Goal: Information Seeking & Learning: Compare options

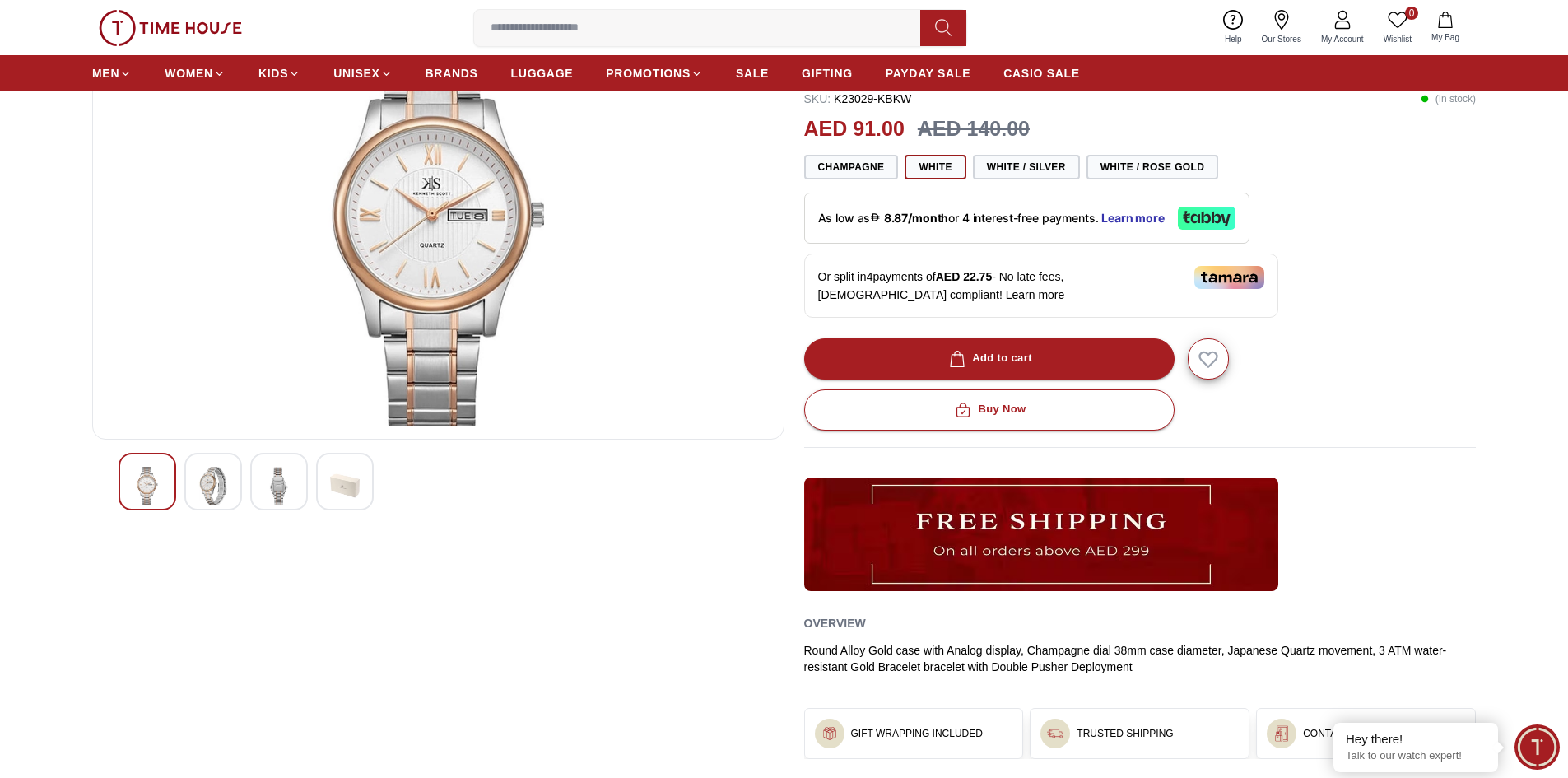
scroll to position [82, 0]
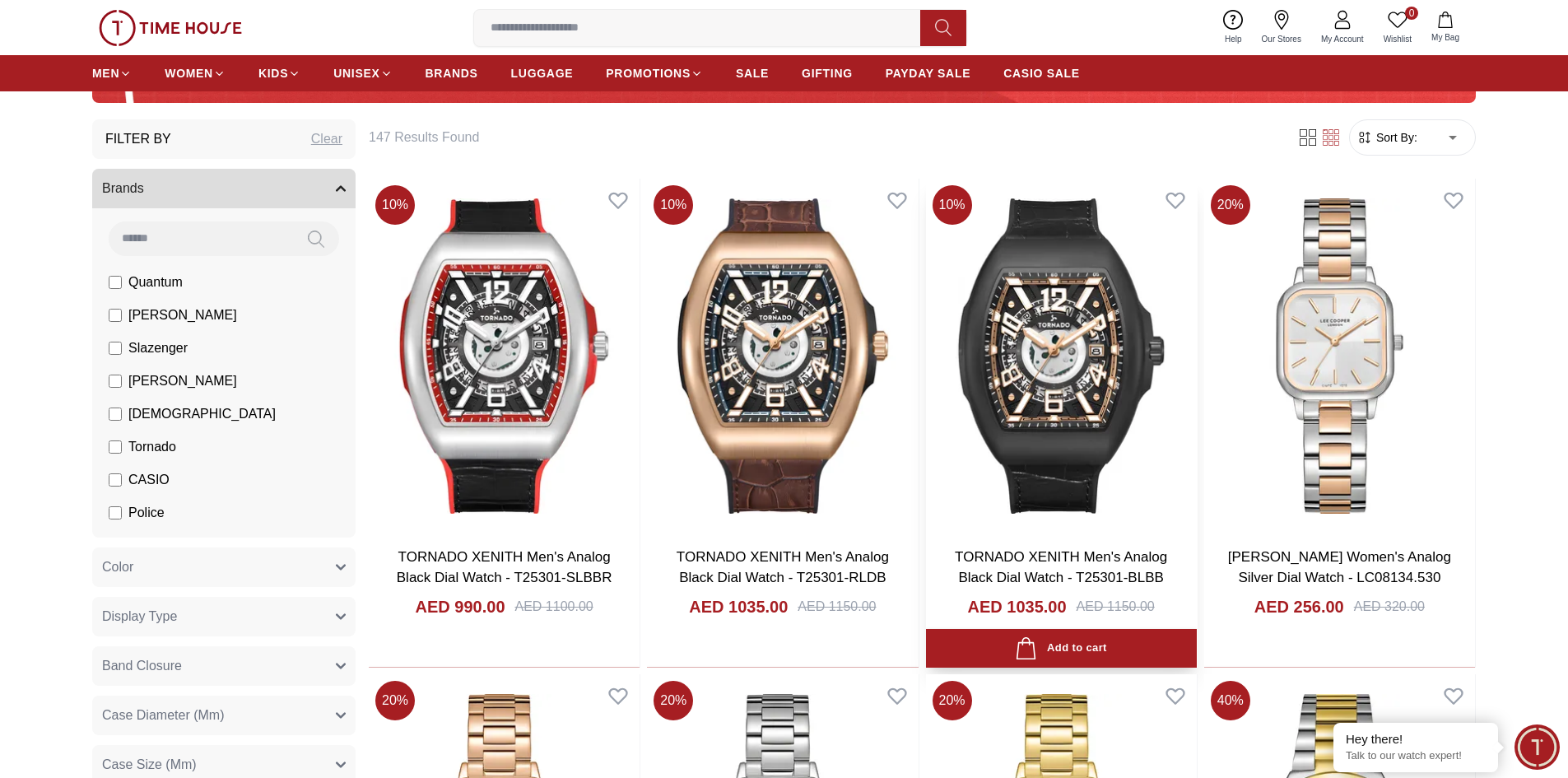
scroll to position [576, 0]
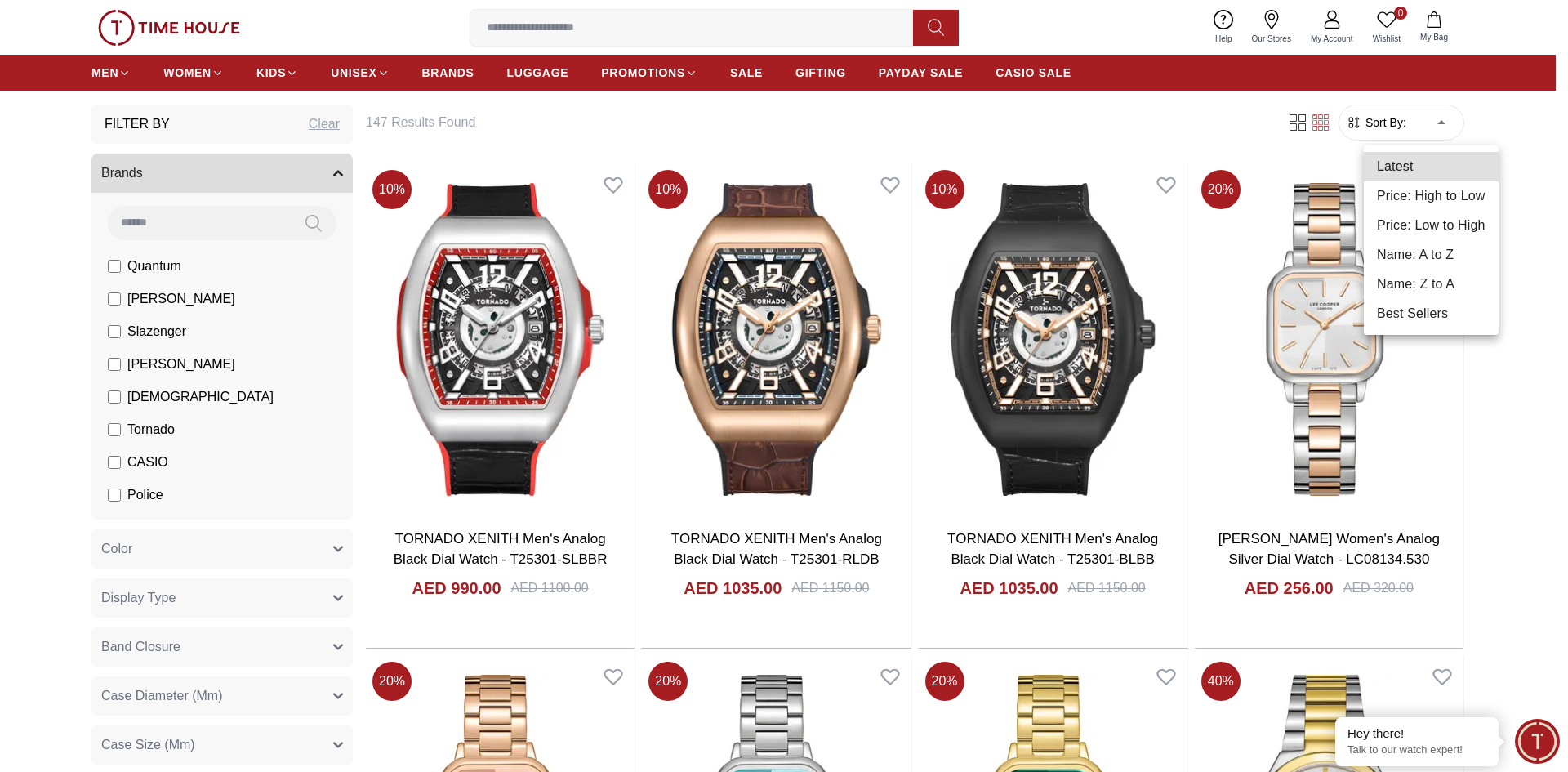
click at [1397, 224] on li "Price: Low to High" at bounding box center [1431, 226] width 135 height 30
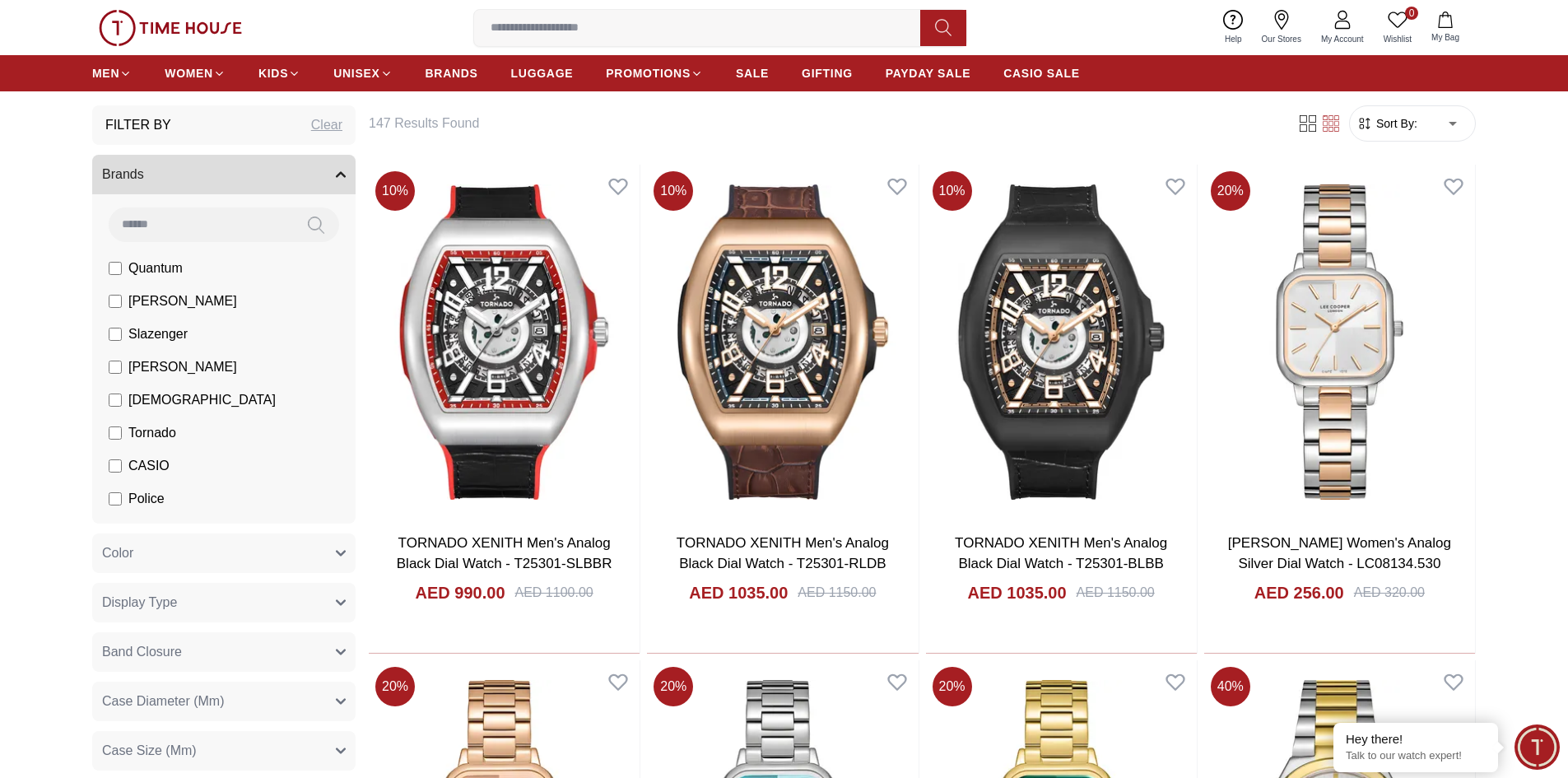
type input "*"
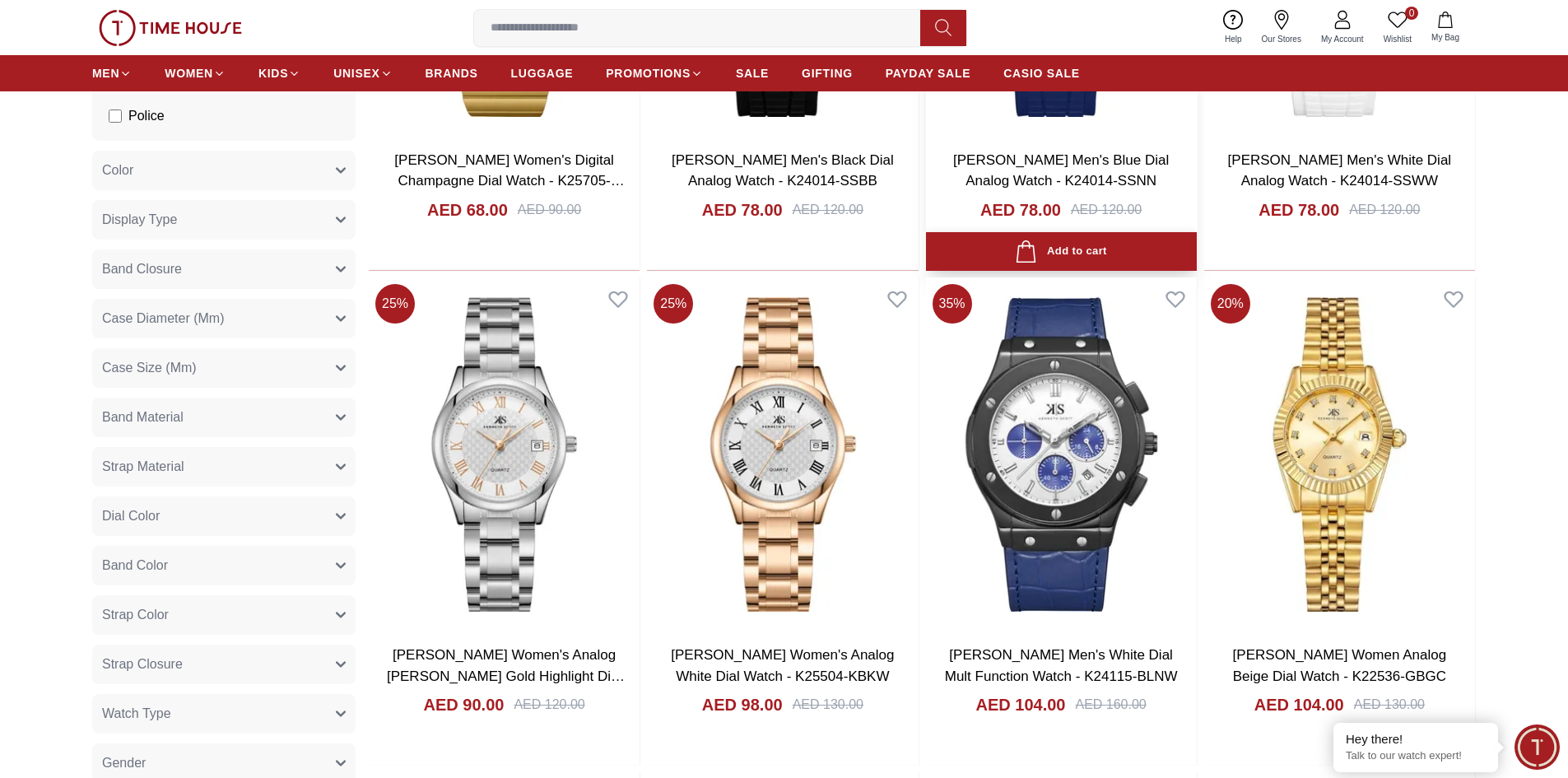
scroll to position [988, 0]
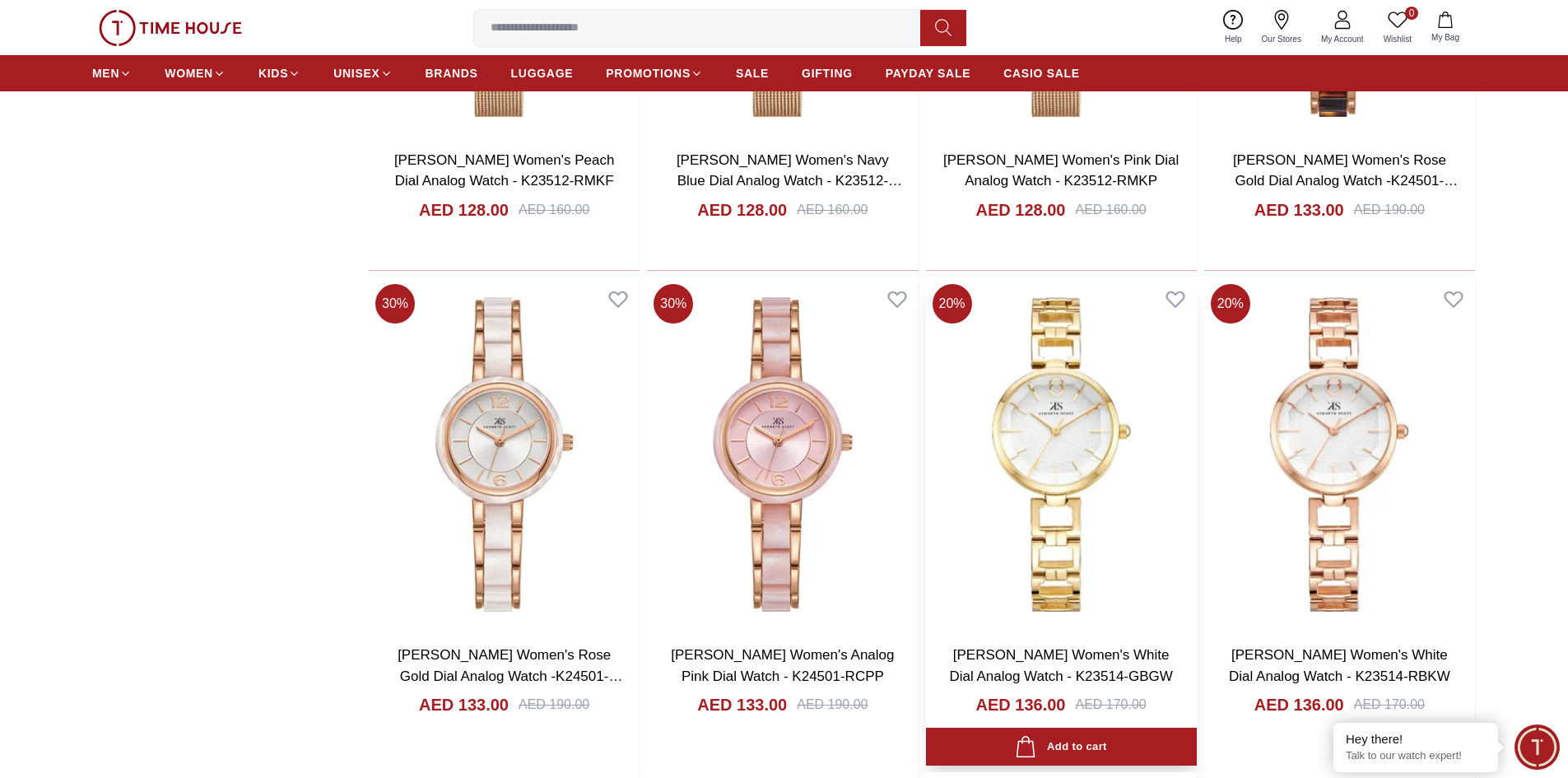
scroll to position [4445, 0]
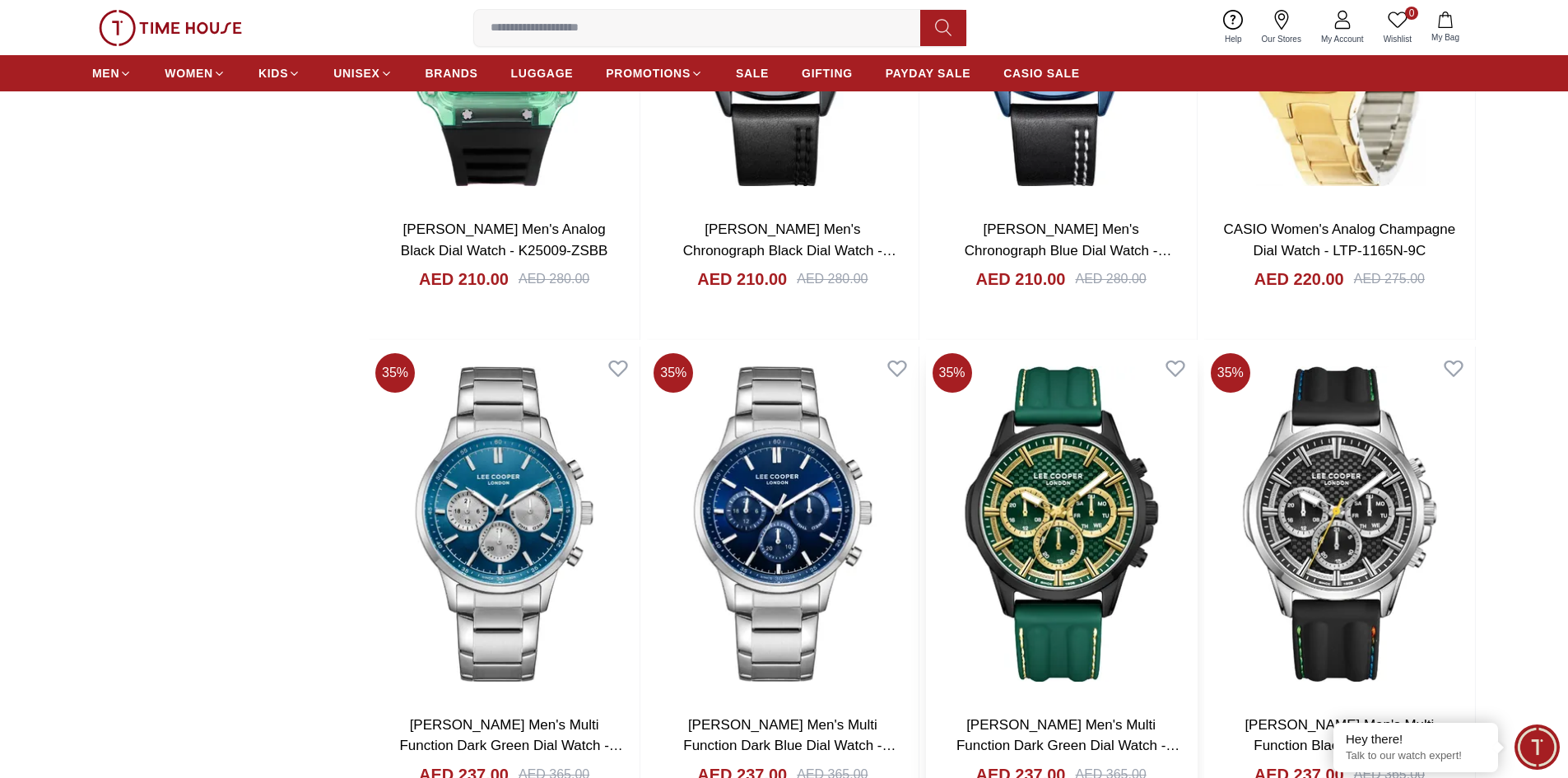
scroll to position [6996, 0]
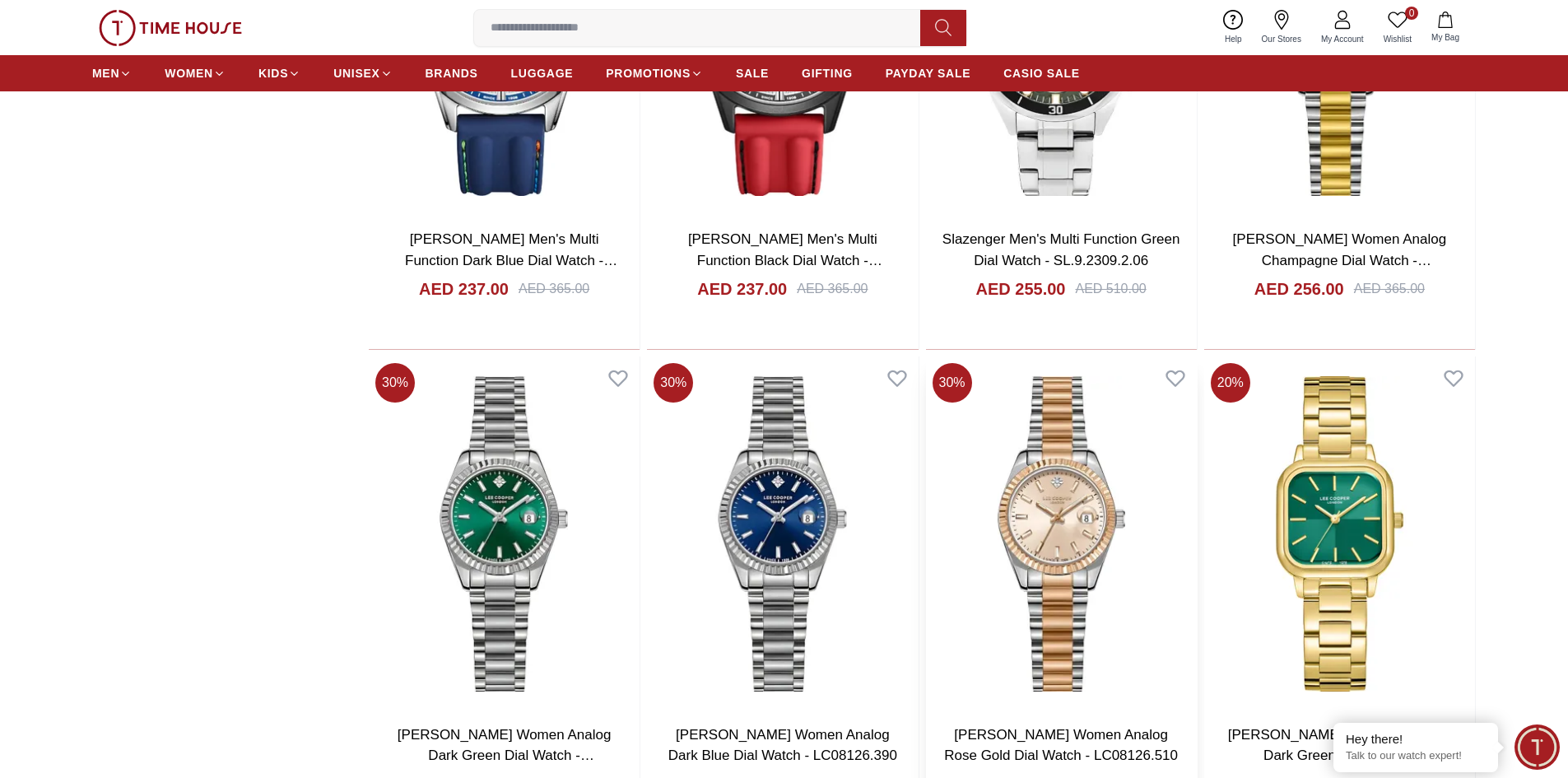
scroll to position [7984, 0]
